Goal: Check status: Check status

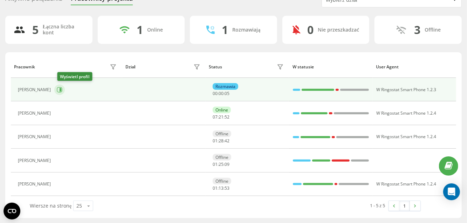
click at [65, 90] on button at bounding box center [59, 89] width 11 height 11
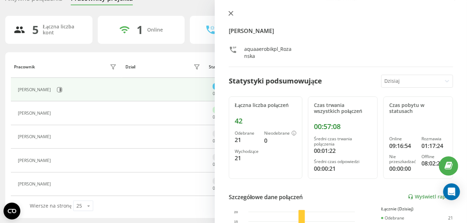
click at [232, 12] on icon at bounding box center [230, 13] width 5 height 5
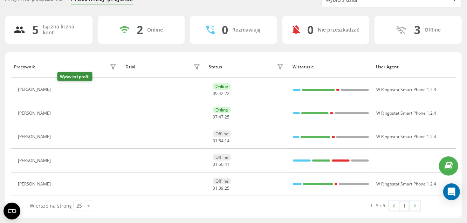
click at [61, 89] on icon at bounding box center [59, 90] width 6 height 6
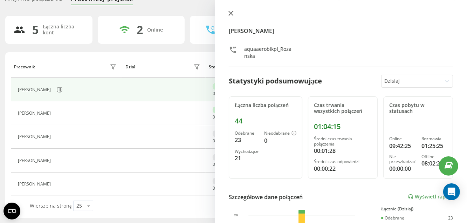
click at [230, 13] on icon at bounding box center [230, 13] width 5 height 5
